Goal: Browse casually

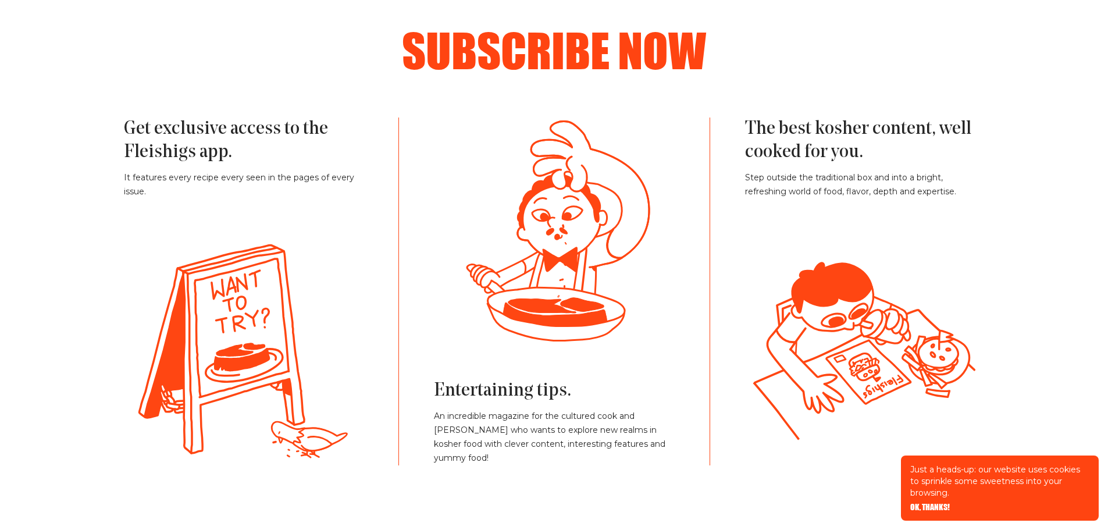
scroll to position [2616, 0]
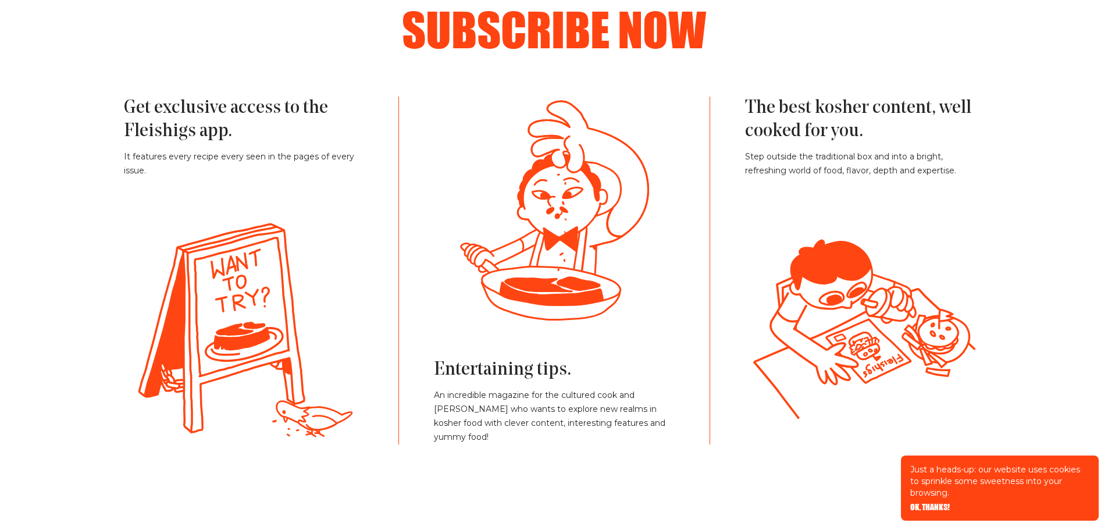
click at [418, 227] on div "Entertaining tips. An incredible magazine for the cultured cook and newbie who …" at bounding box center [553, 271] width 310 height 348
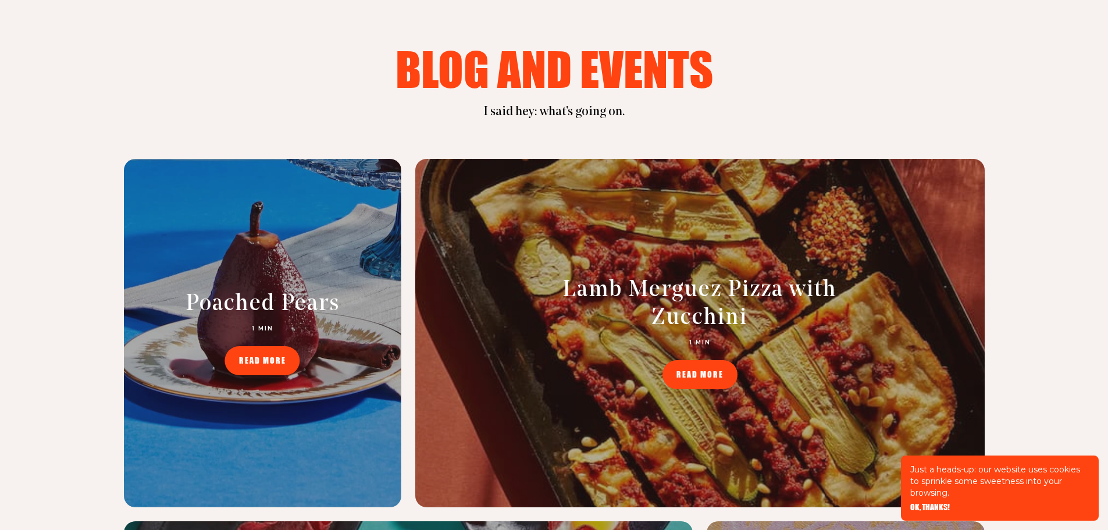
scroll to position [4826, 0]
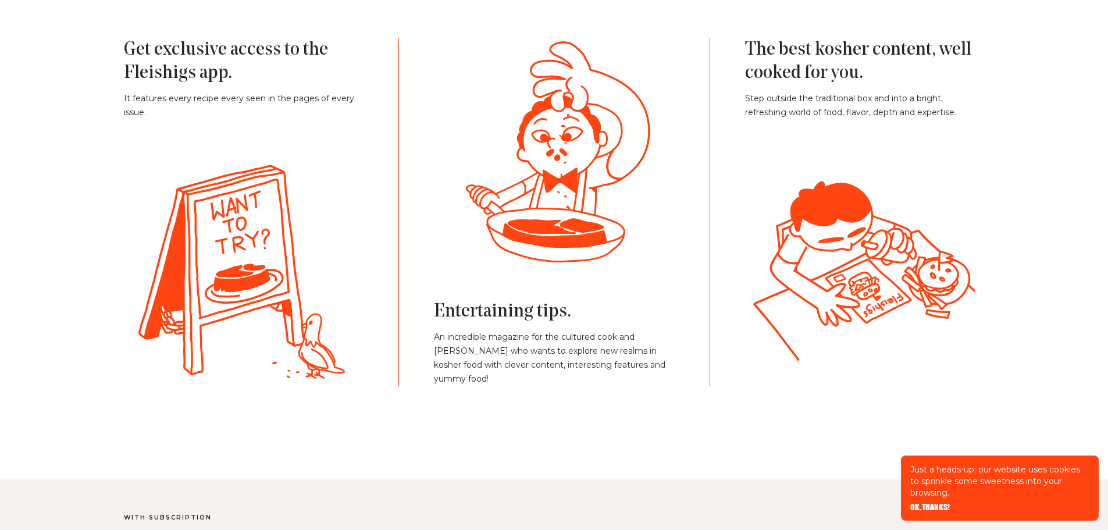
scroll to position [2675, 0]
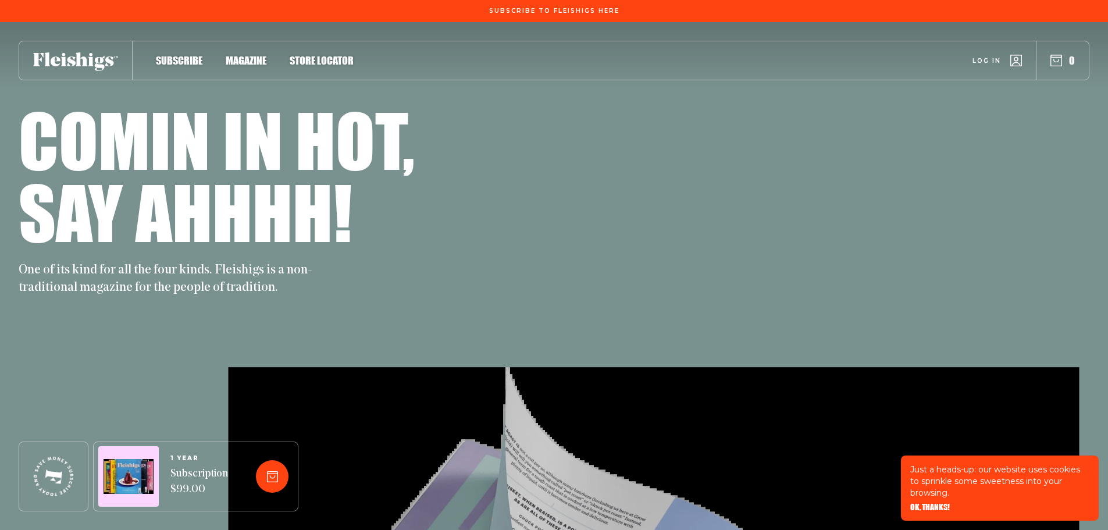
scroll to position [2675, 0]
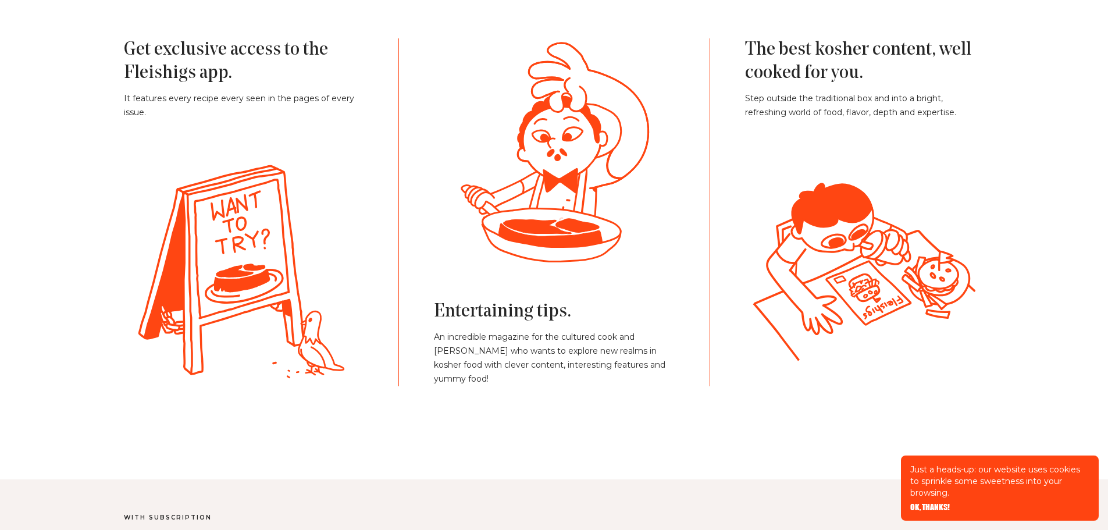
scroll to position [2675, 0]
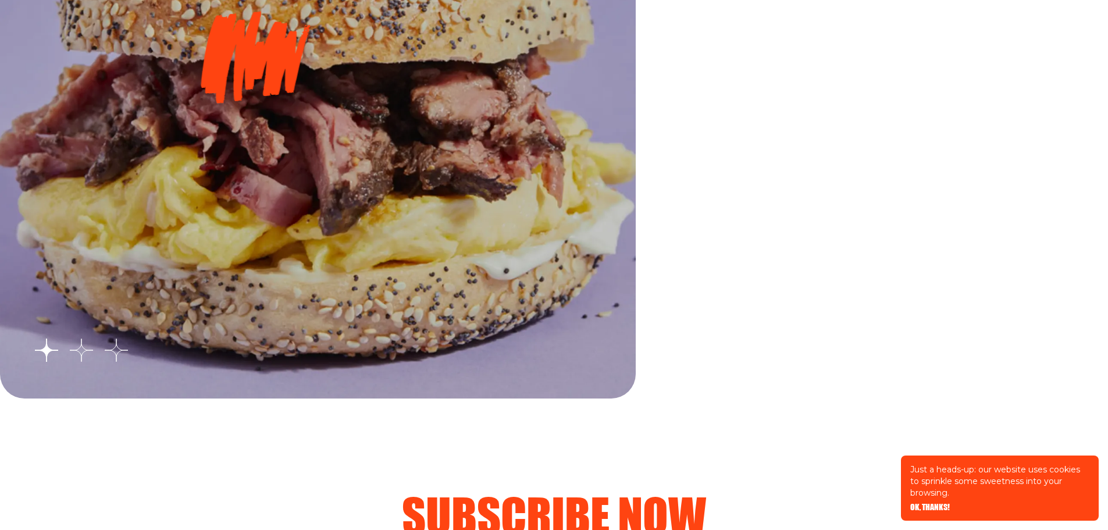
scroll to position [2130, 0]
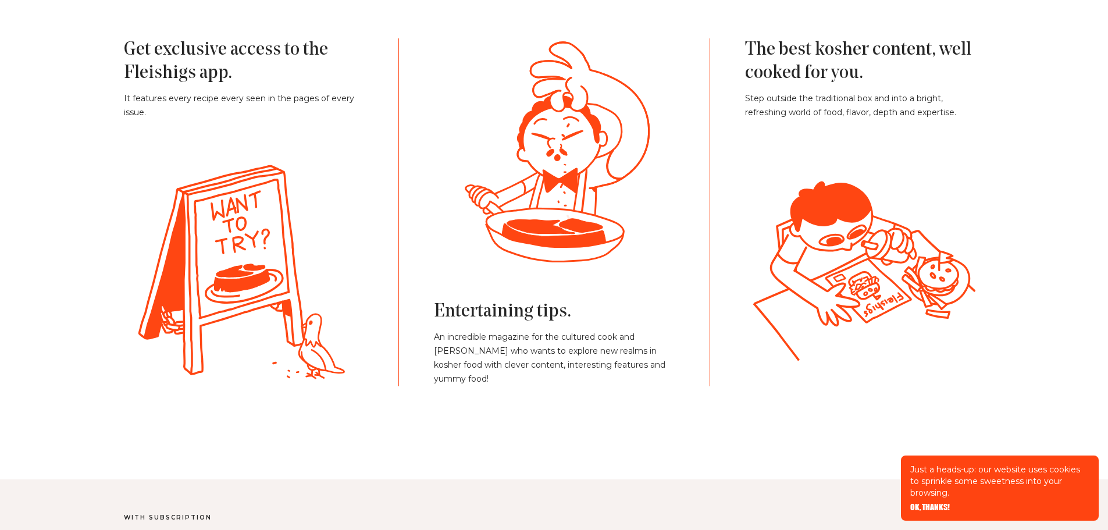
scroll to position [2675, 0]
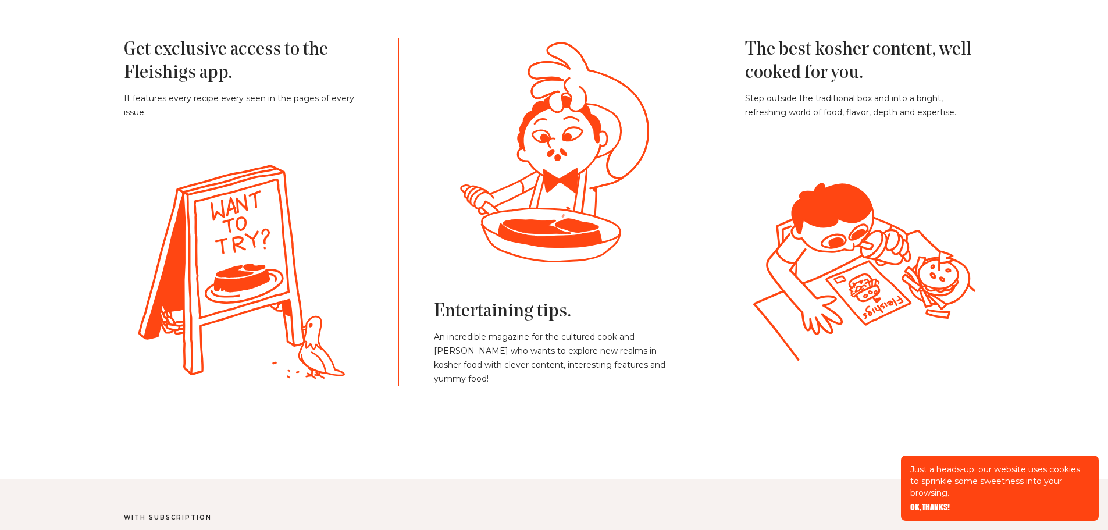
scroll to position [2675, 0]
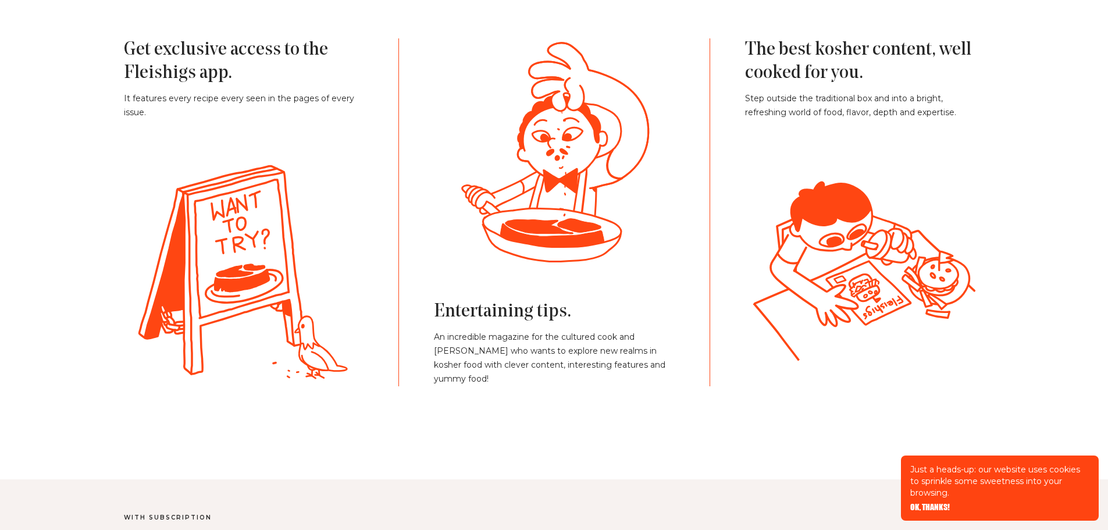
scroll to position [2675, 0]
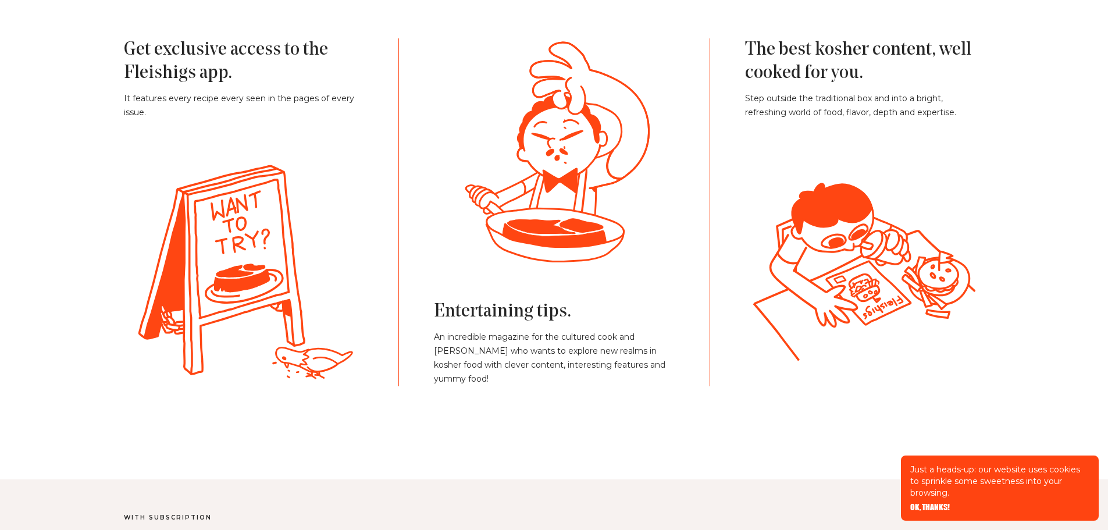
scroll to position [2675, 0]
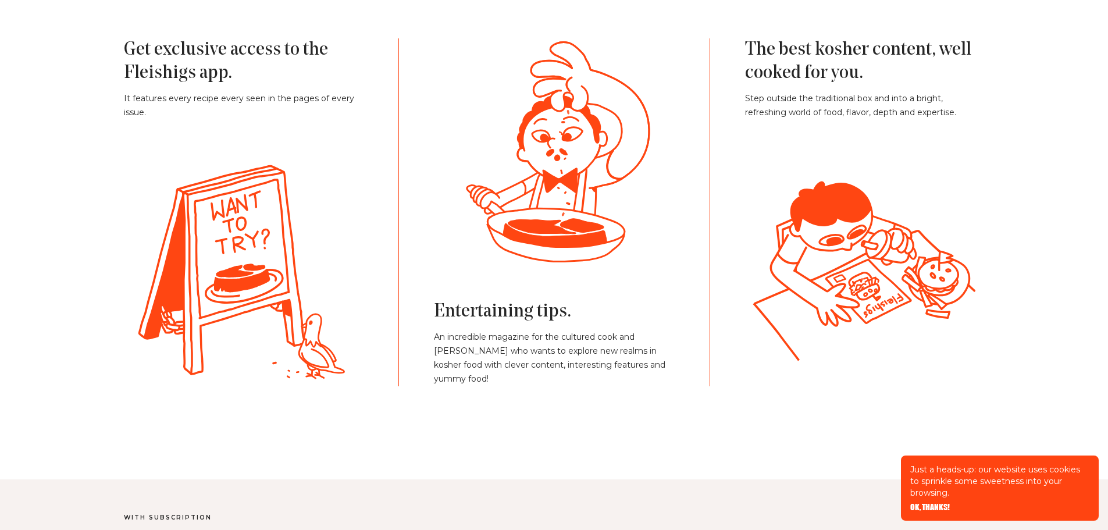
scroll to position [2675, 0]
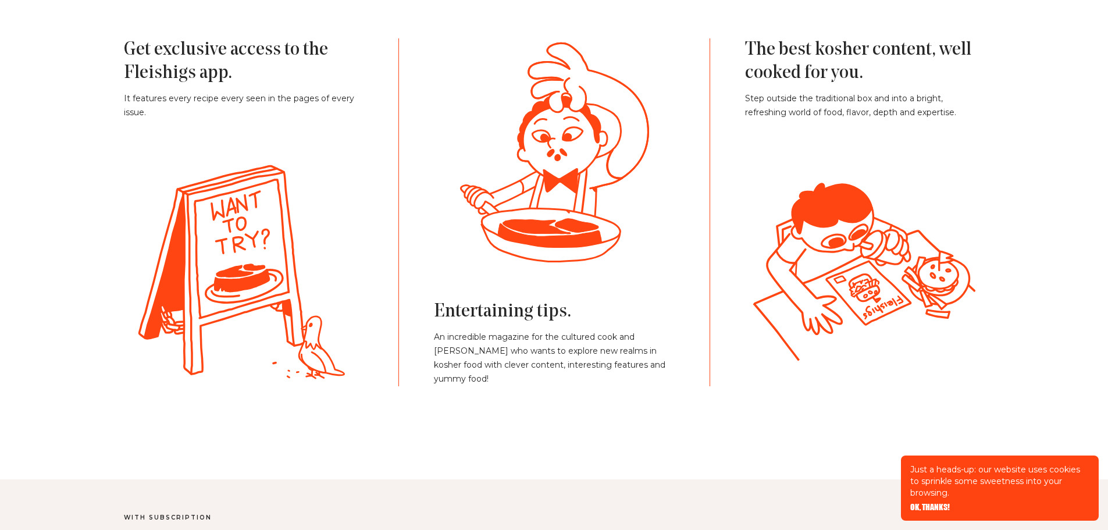
scroll to position [2675, 0]
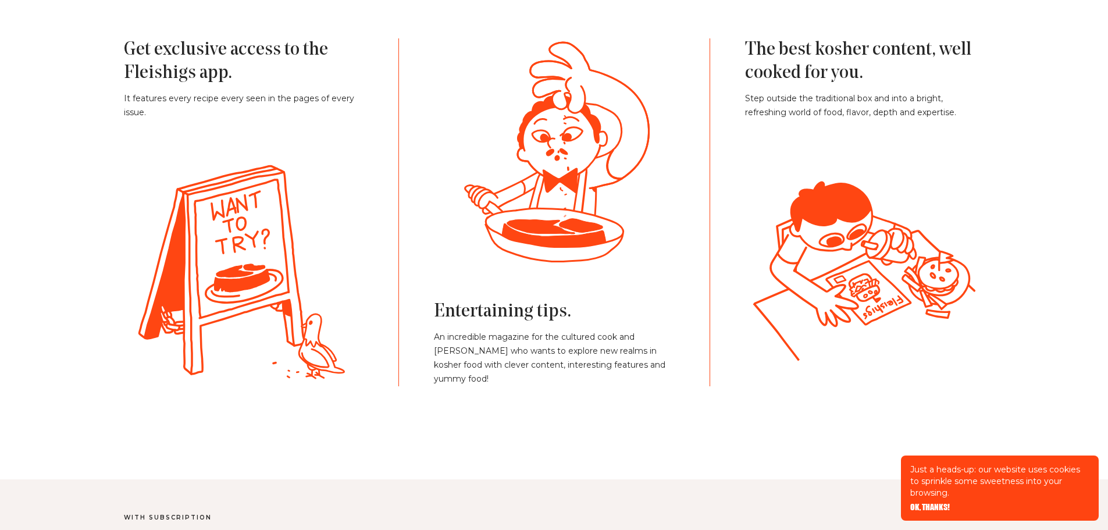
scroll to position [2675, 0]
